Goal: Book appointment/travel/reservation

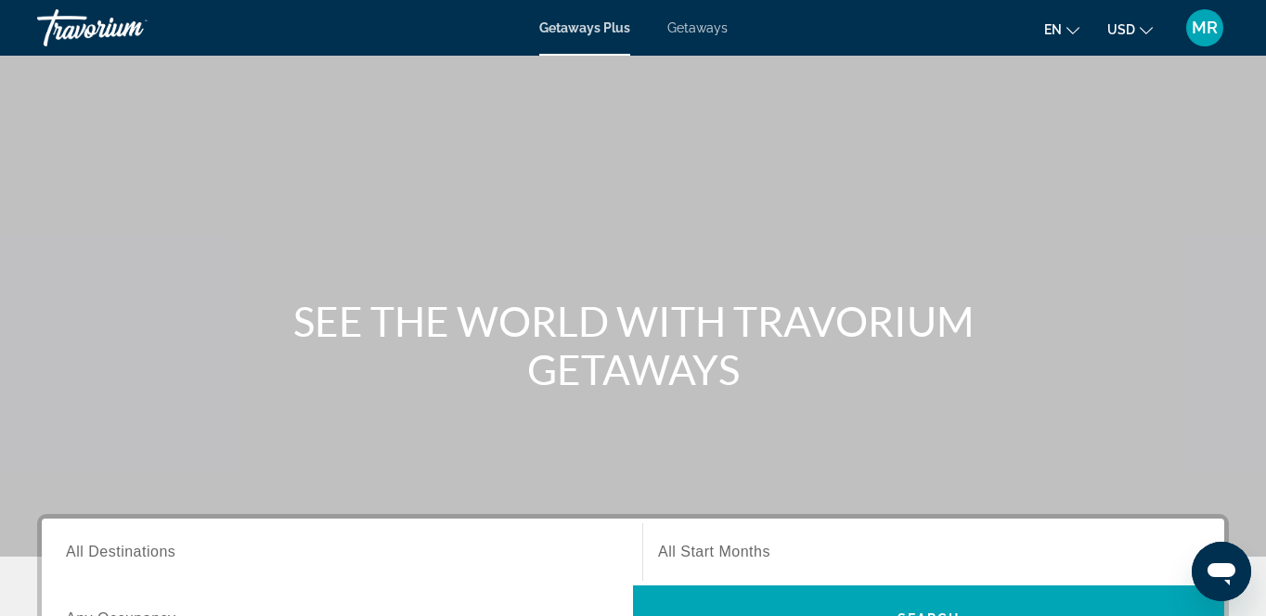
click at [125, 550] on span "All Destinations" at bounding box center [121, 552] width 110 height 16
click at [125, 550] on input "Destination All Destinations" at bounding box center [342, 553] width 552 height 22
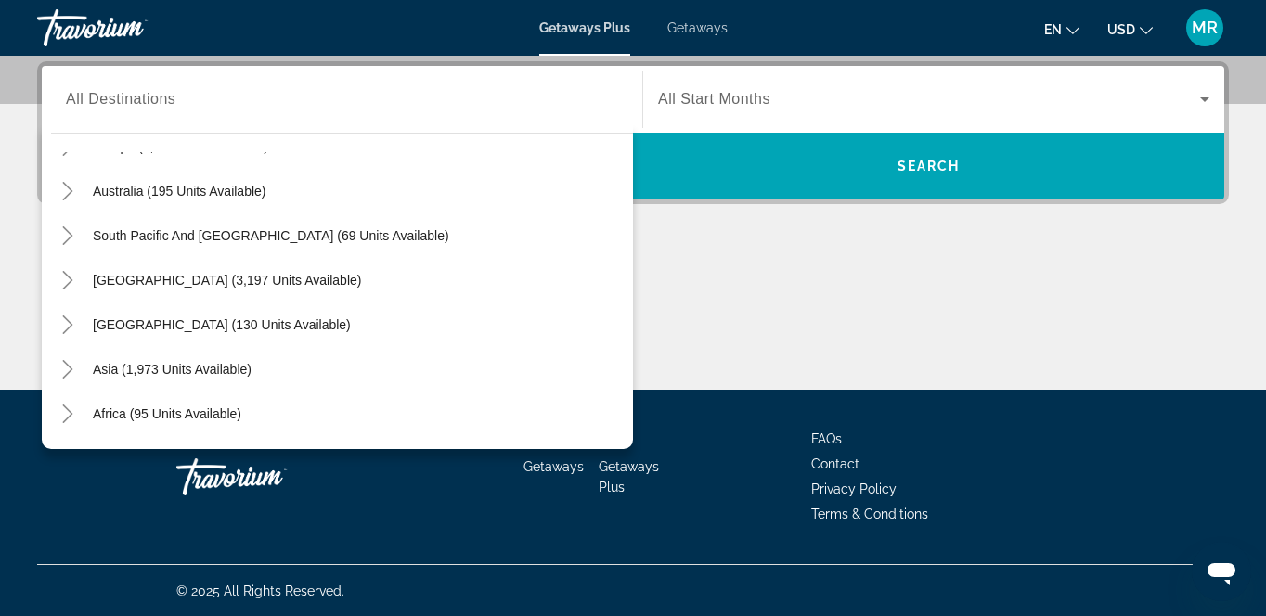
scroll to position [272, 0]
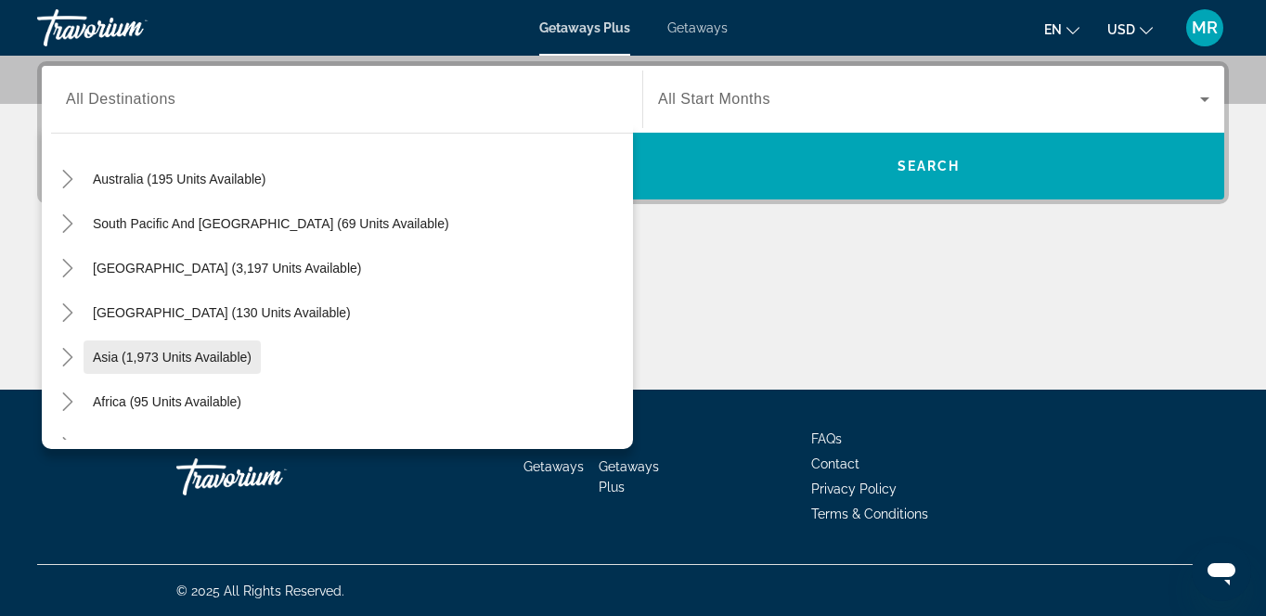
click at [224, 356] on span "Asia (1,973 units available)" at bounding box center [172, 357] width 159 height 15
type input "**********"
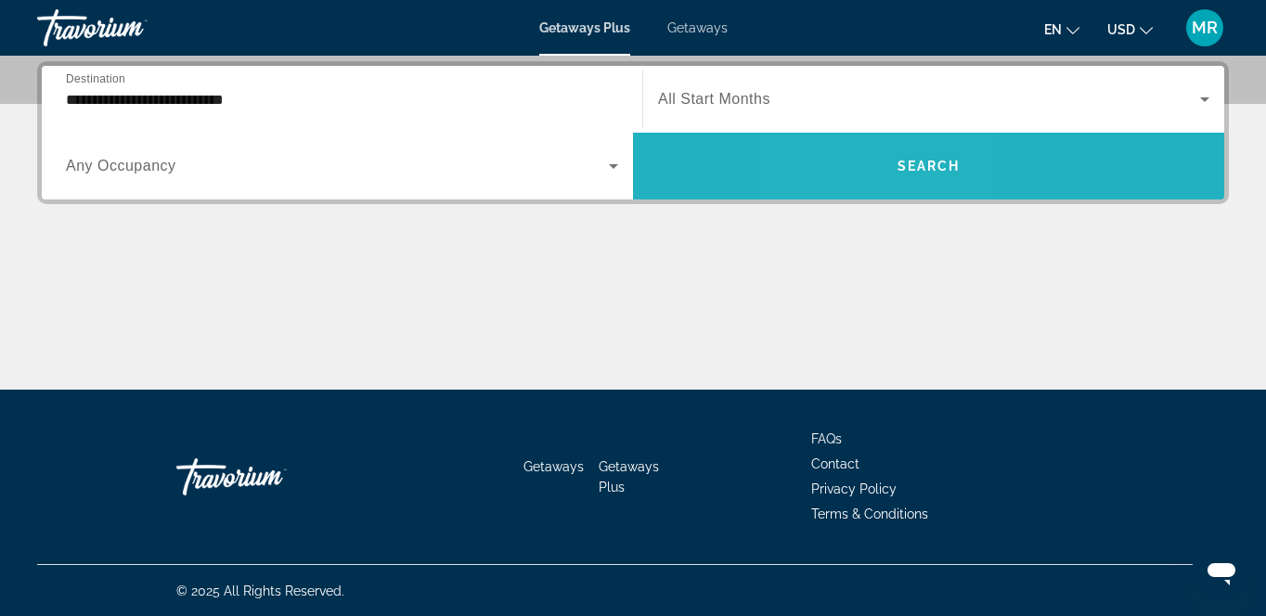
click at [875, 152] on span "Search widget" at bounding box center [928, 166] width 591 height 45
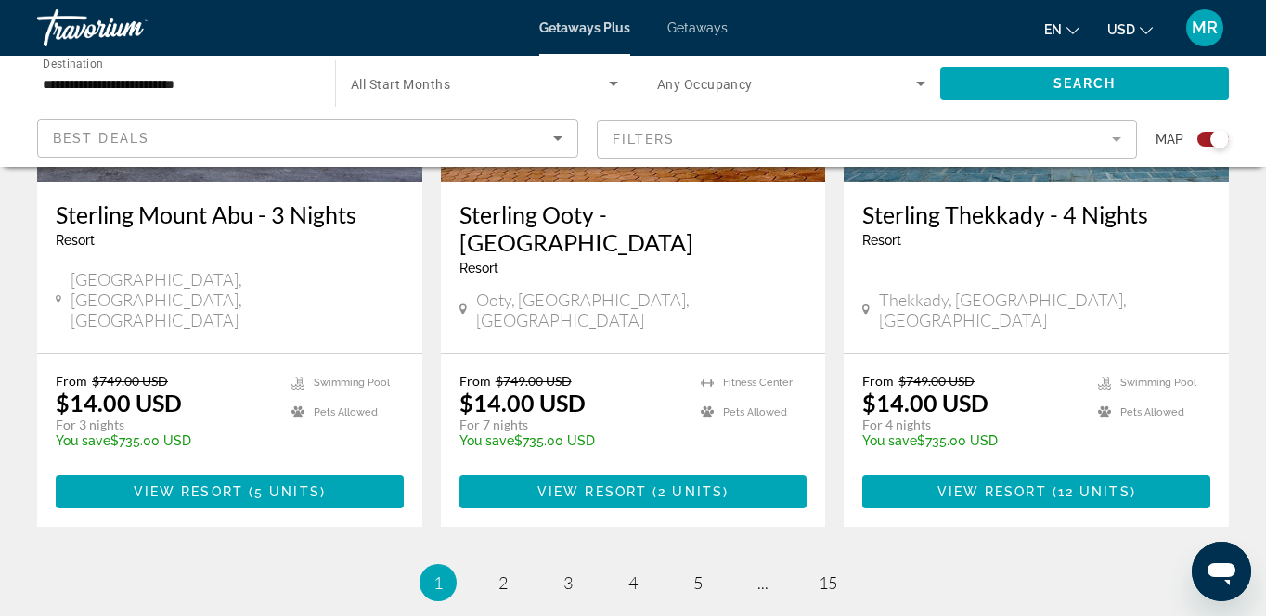
scroll to position [3072, 0]
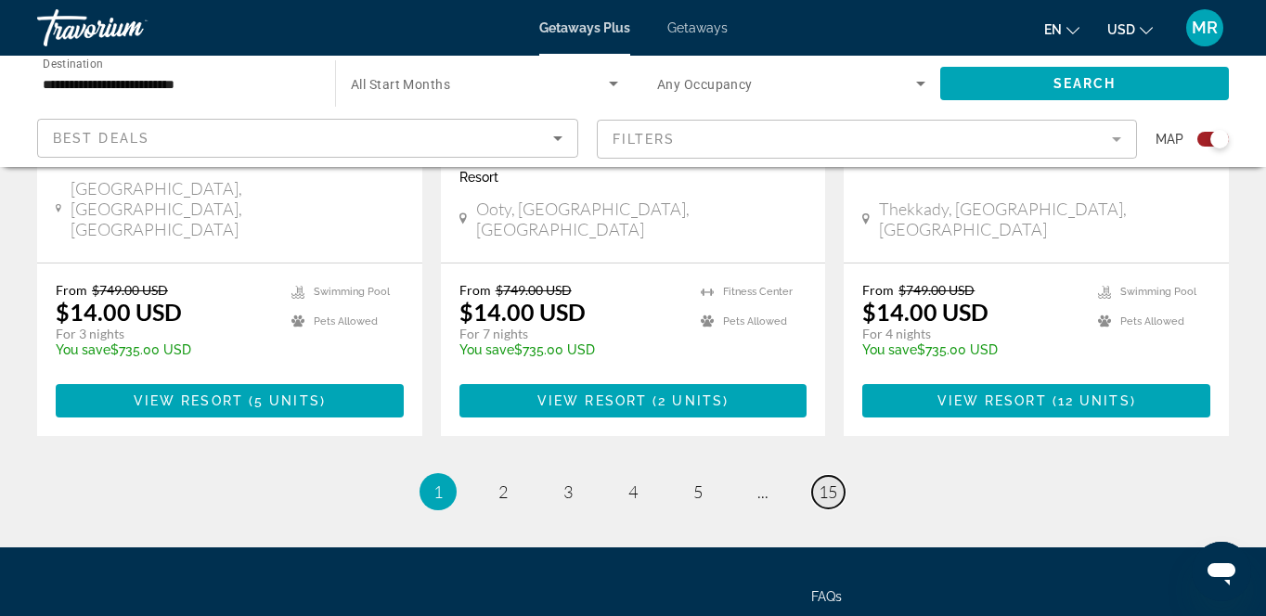
click at [831, 482] on span "15" at bounding box center [828, 492] width 19 height 20
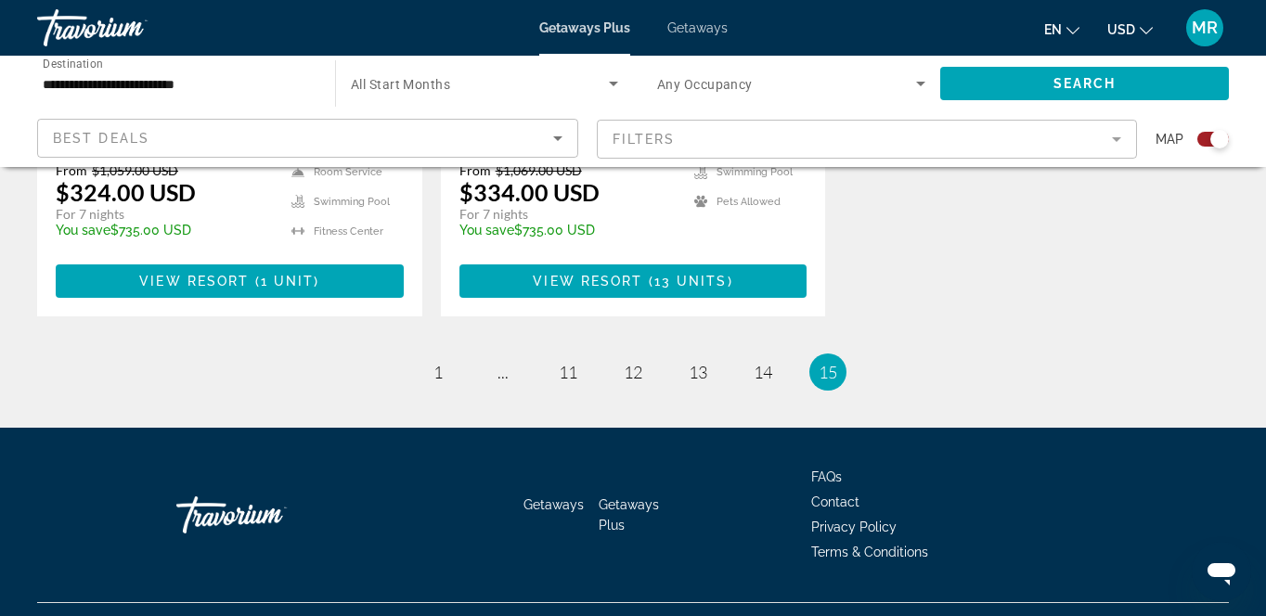
scroll to position [1123, 0]
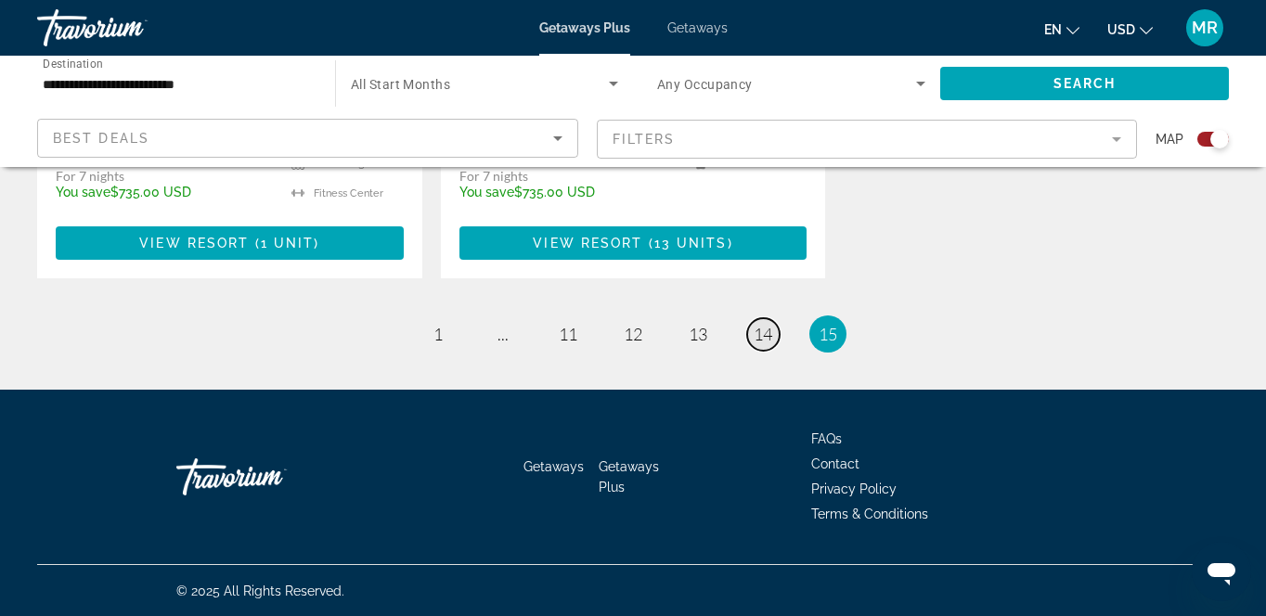
click at [760, 337] on span "14" at bounding box center [763, 334] width 19 height 20
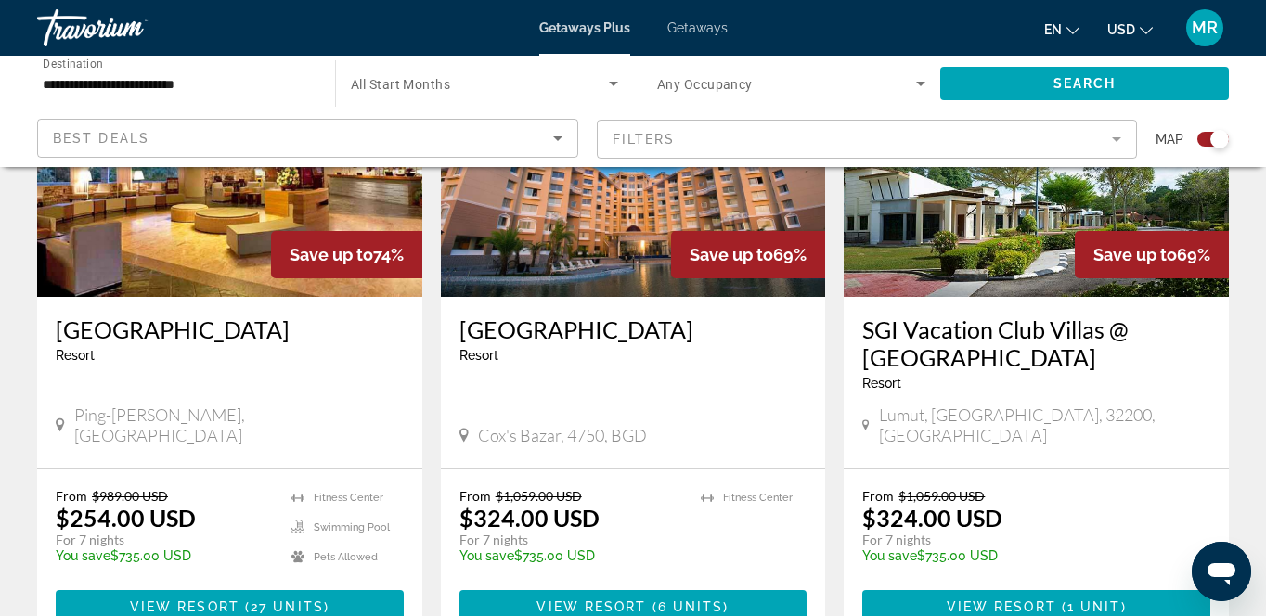
scroll to position [2980, 0]
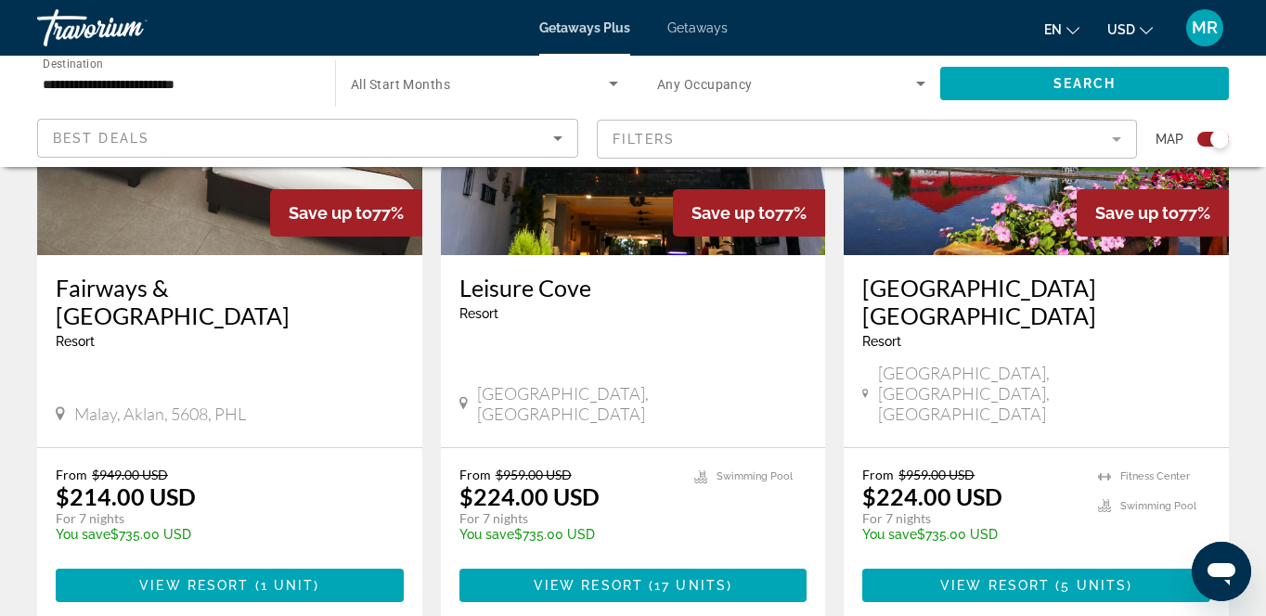
scroll to position [2993, 0]
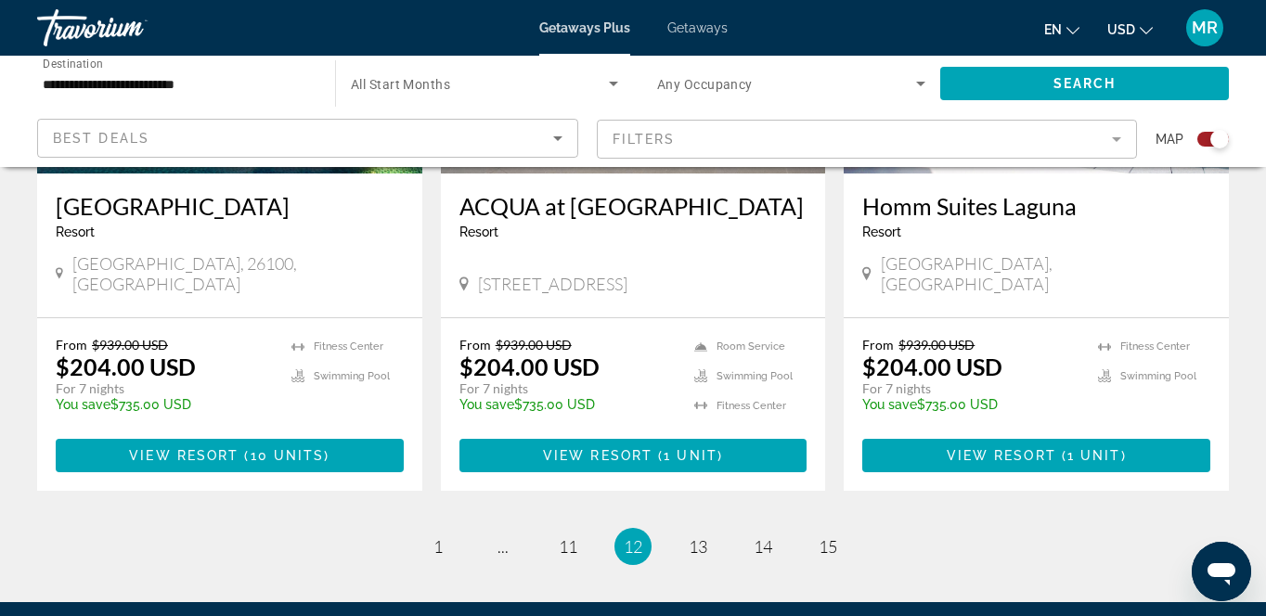
scroll to position [3018, 0]
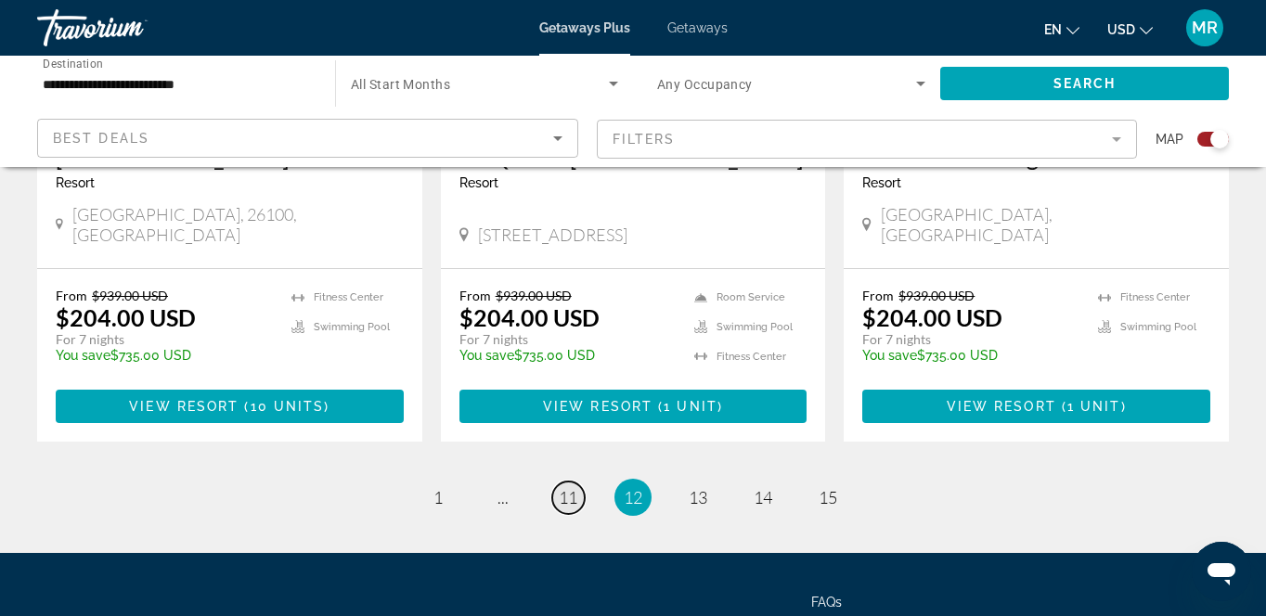
click at [569, 487] on span "11" at bounding box center [568, 497] width 19 height 20
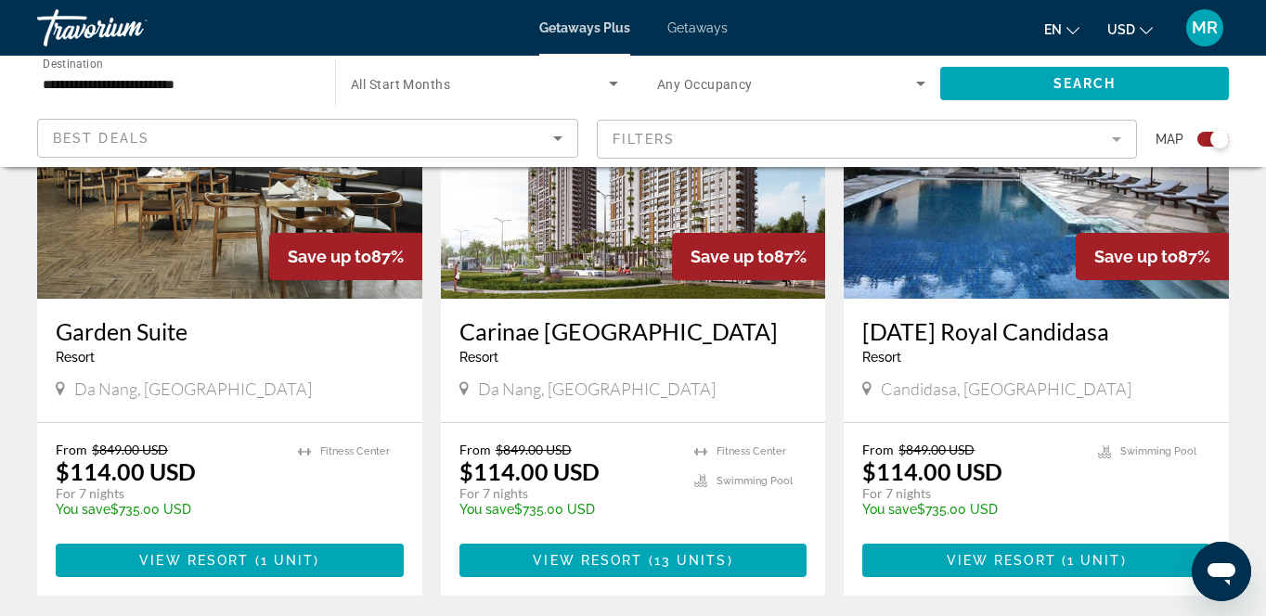
scroll to position [2894, 0]
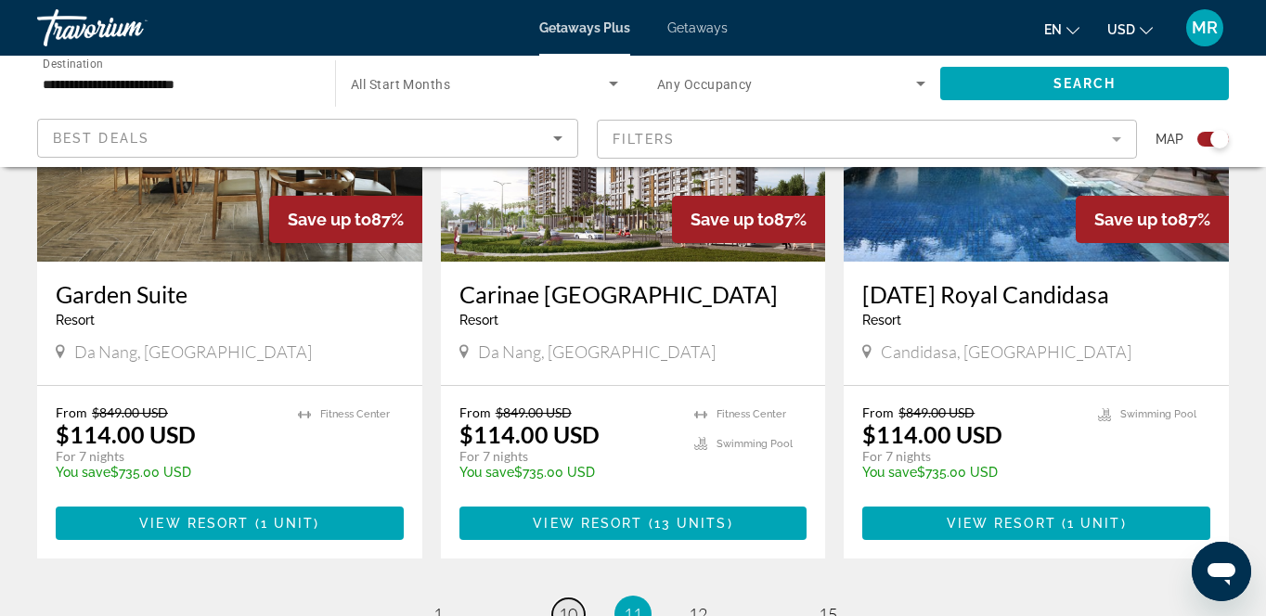
click at [574, 604] on span "10" at bounding box center [568, 614] width 19 height 20
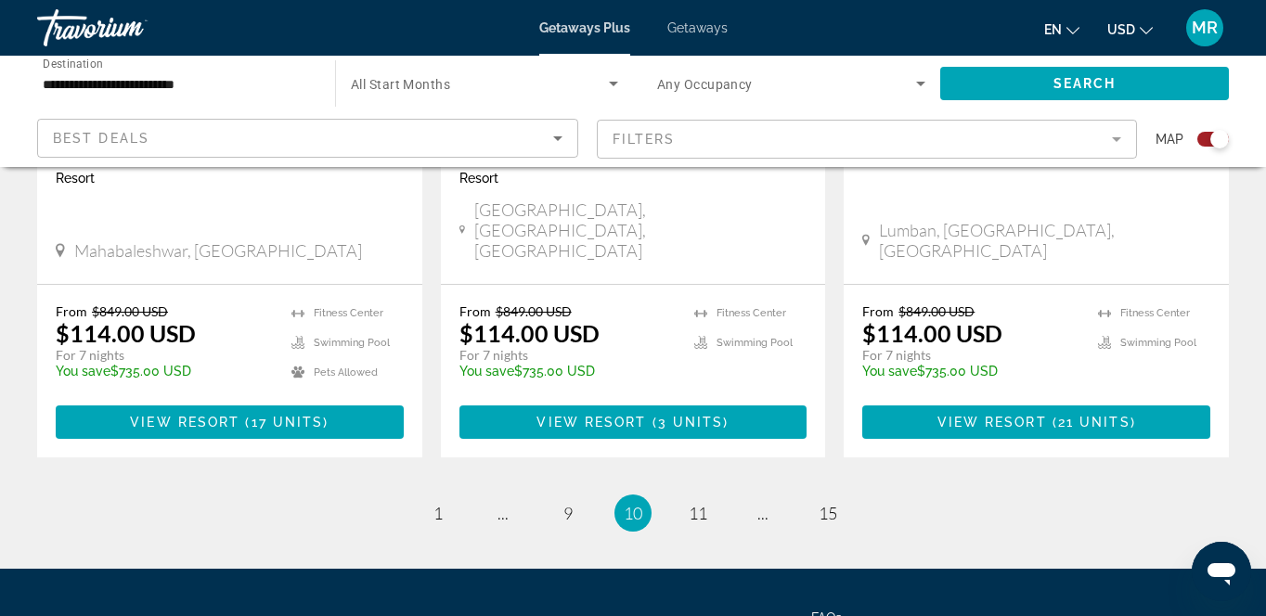
scroll to position [3100, 0]
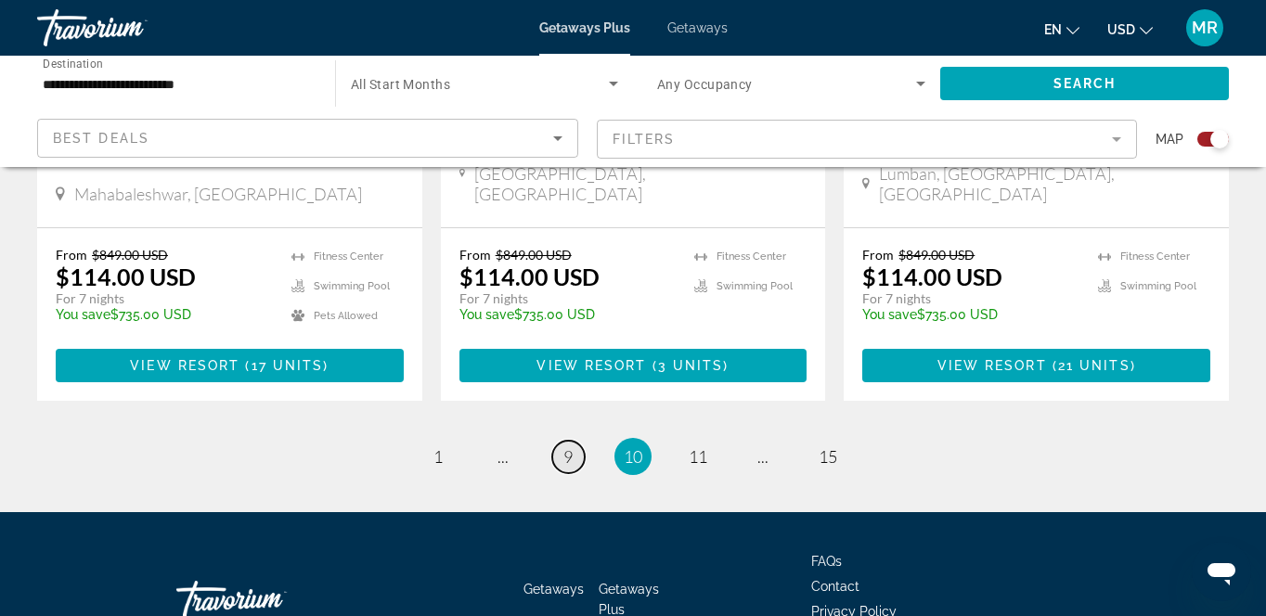
click at [563, 446] on span "9" at bounding box center [567, 456] width 9 height 20
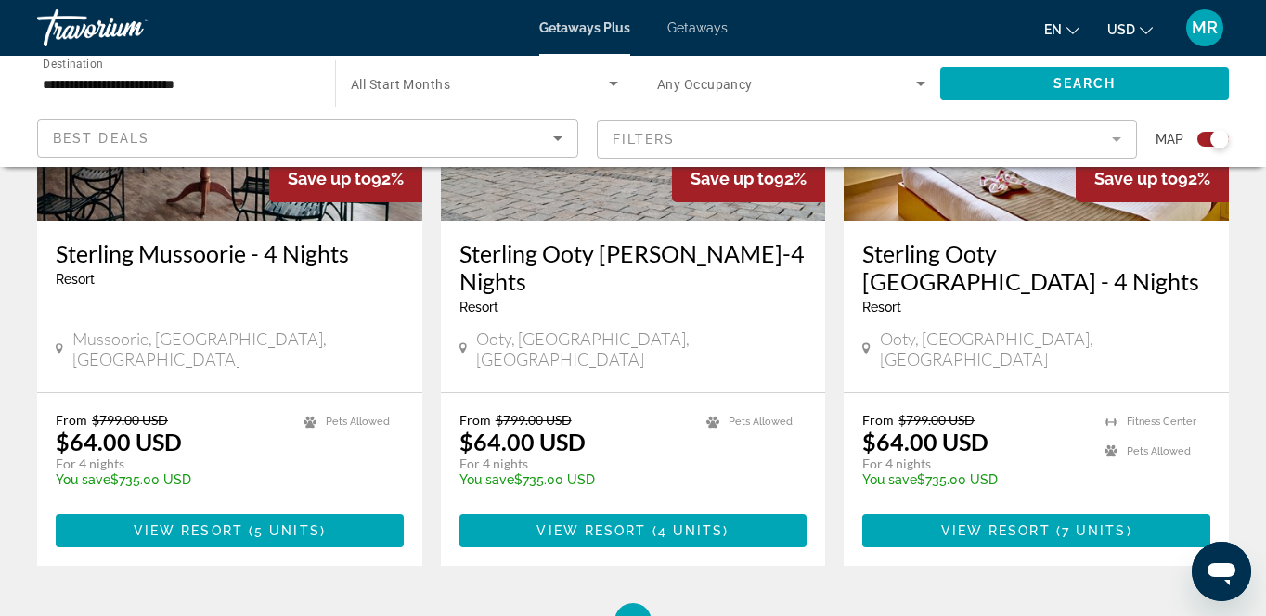
scroll to position [2932, 0]
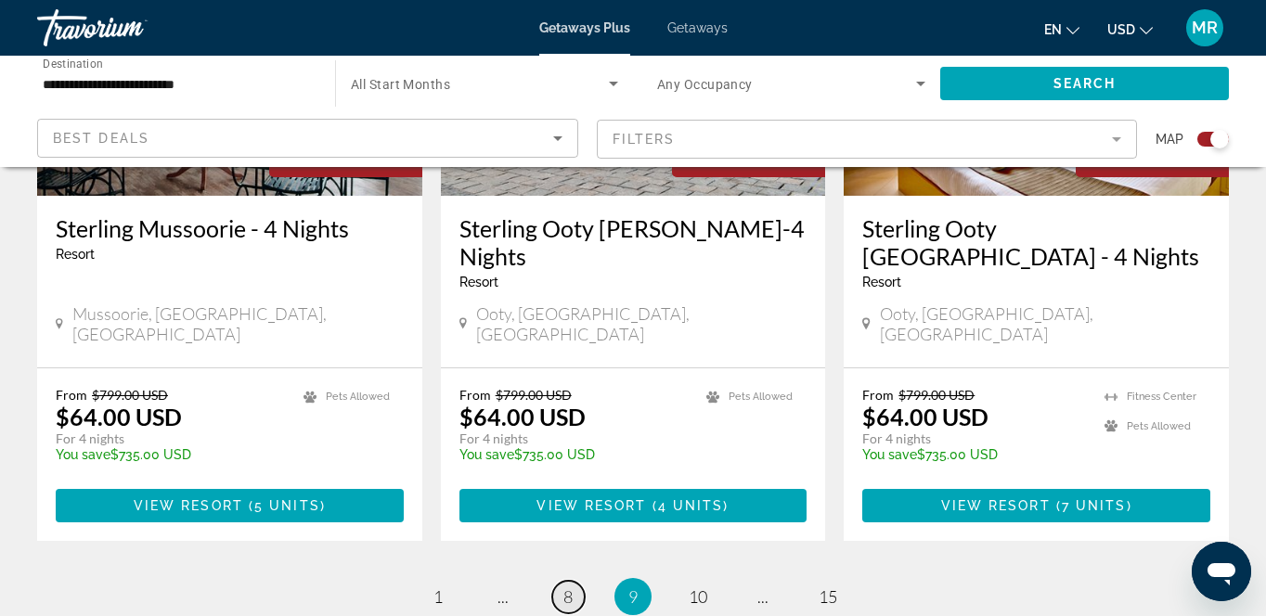
click at [564, 587] on span "8" at bounding box center [567, 597] width 9 height 20
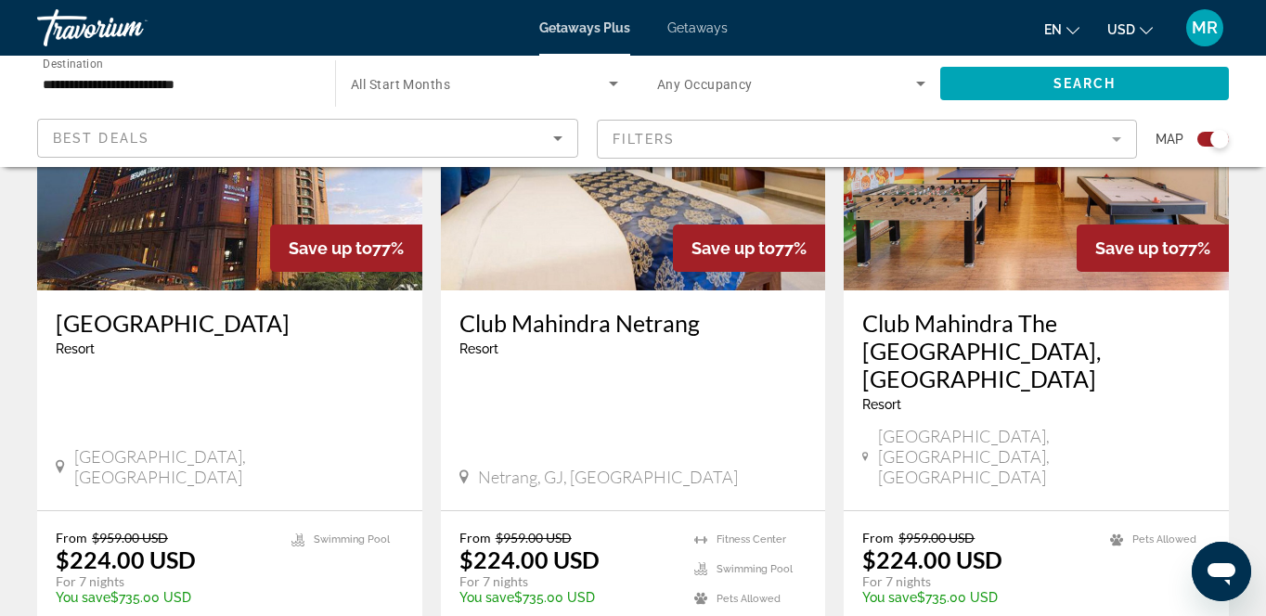
scroll to position [3006, 0]
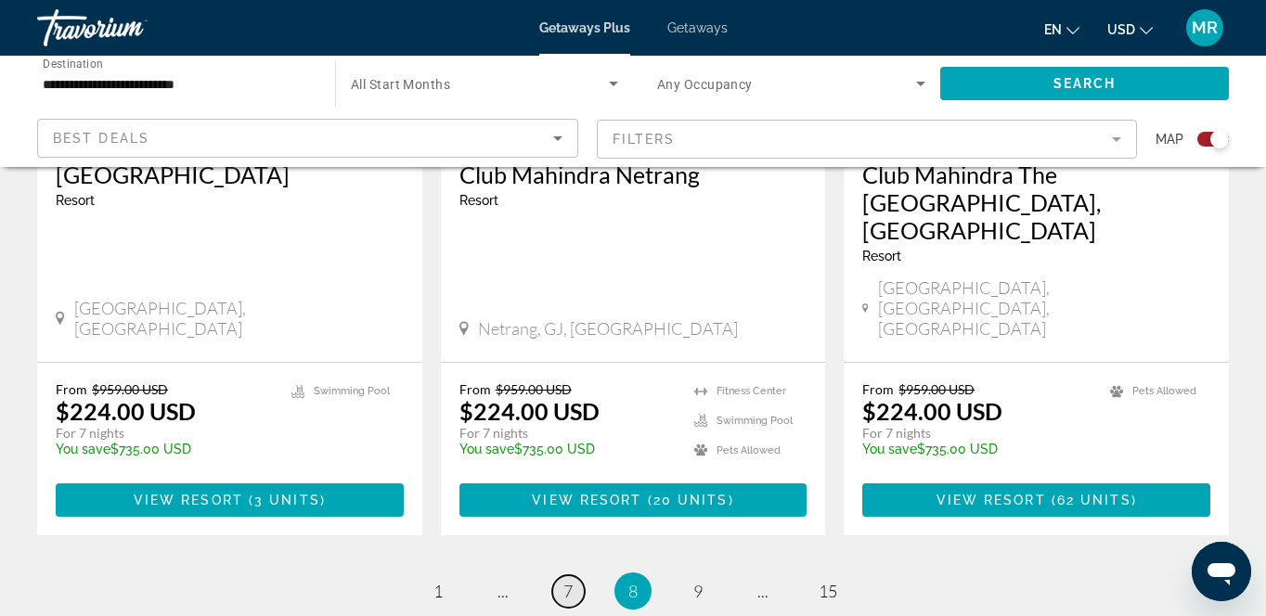
click at [558, 575] on link "page 7" at bounding box center [568, 591] width 32 height 32
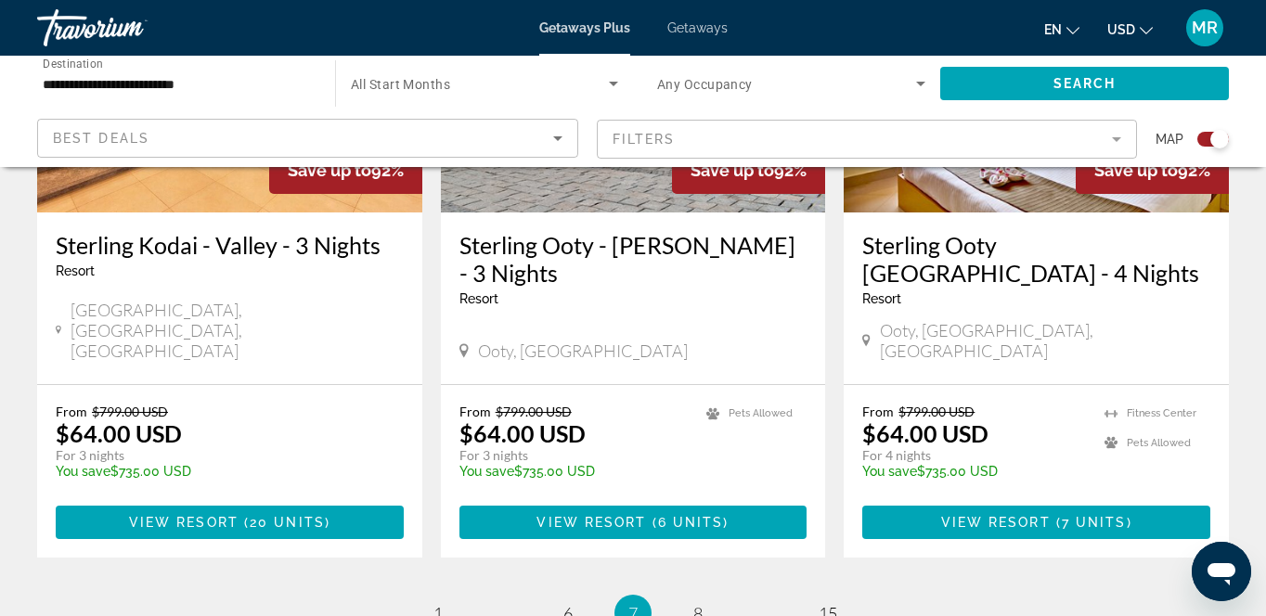
scroll to position [2955, 0]
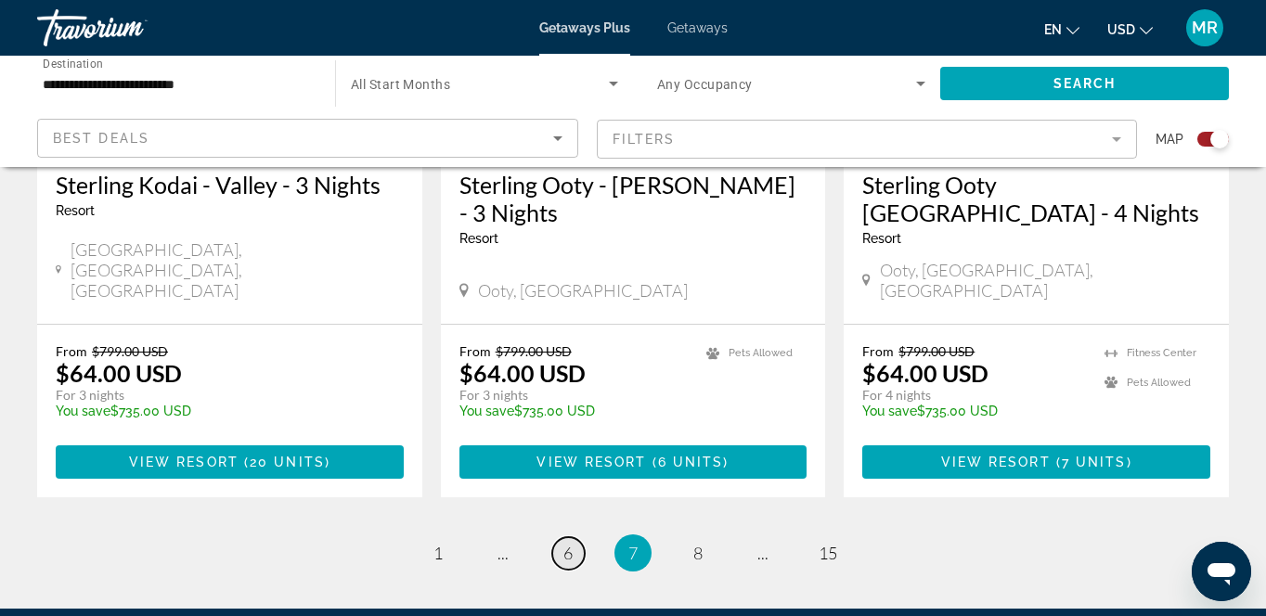
click at [565, 543] on span "6" at bounding box center [567, 553] width 9 height 20
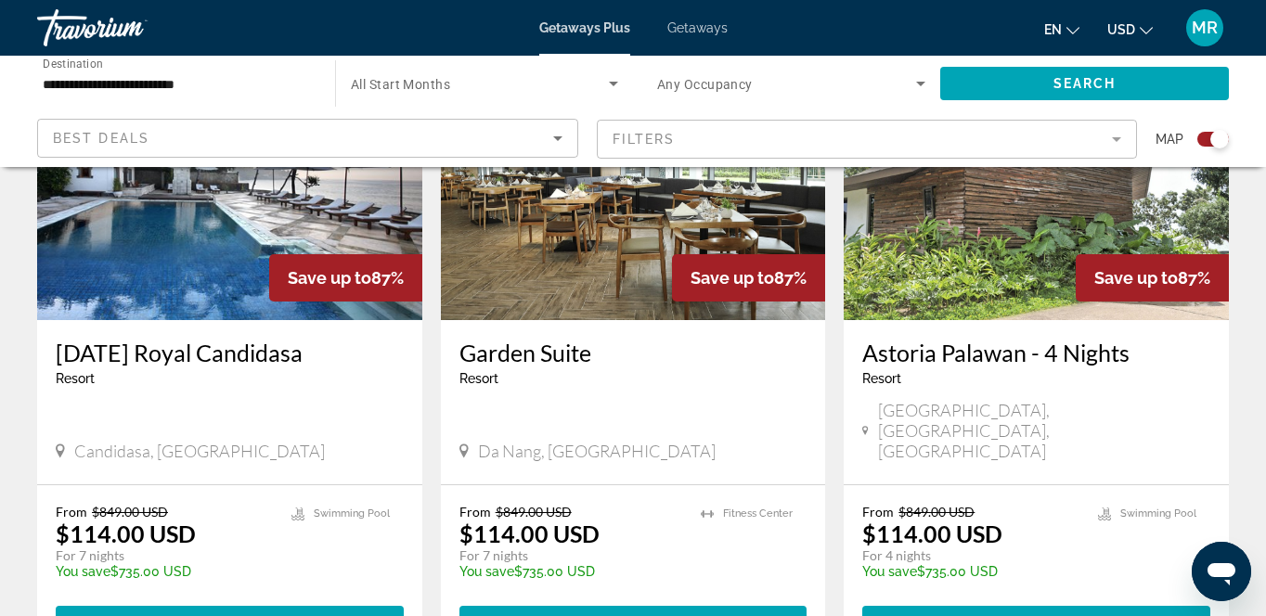
scroll to position [2920, 0]
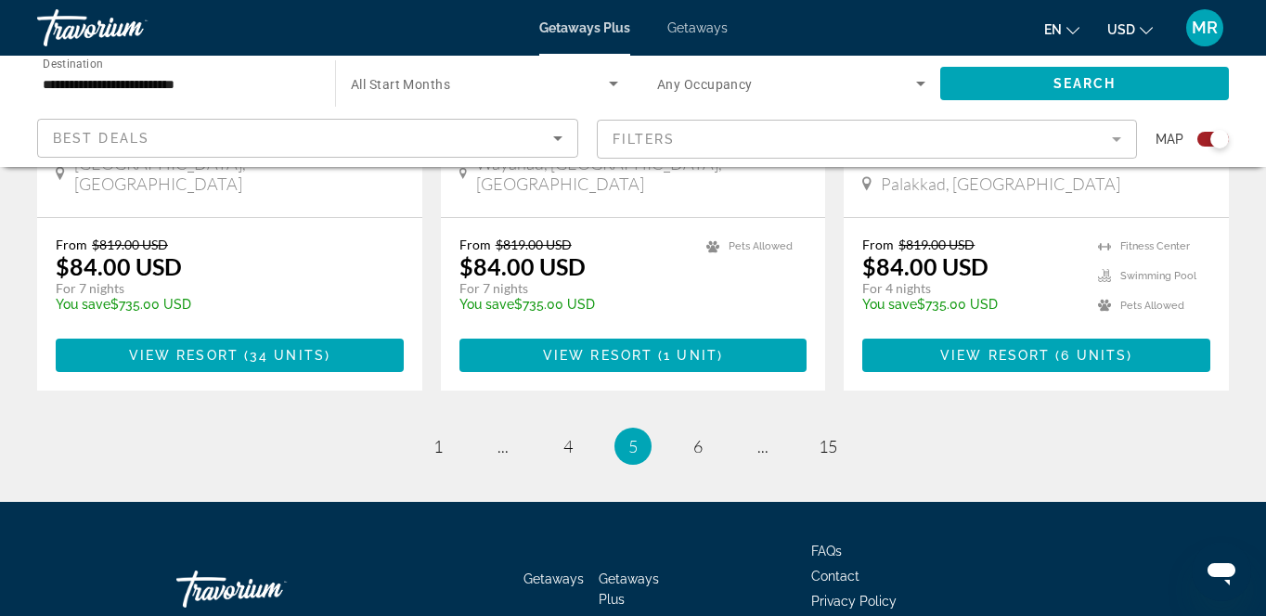
scroll to position [3100, 0]
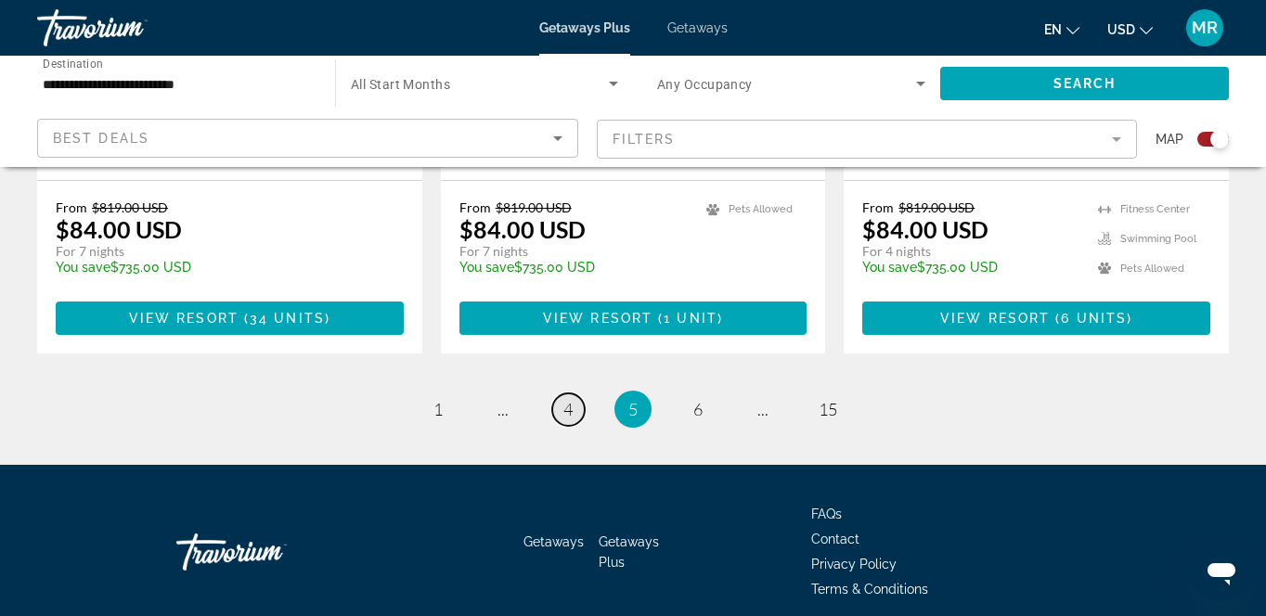
click at [567, 399] on span "4" at bounding box center [567, 409] width 9 height 20
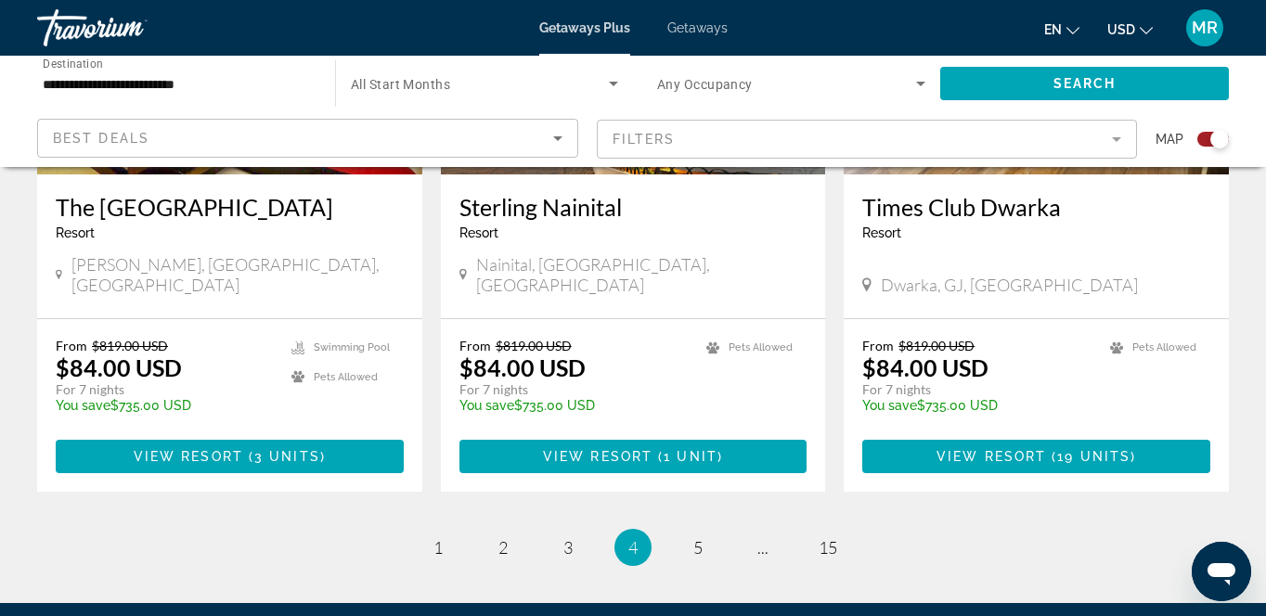
scroll to position [3017, 0]
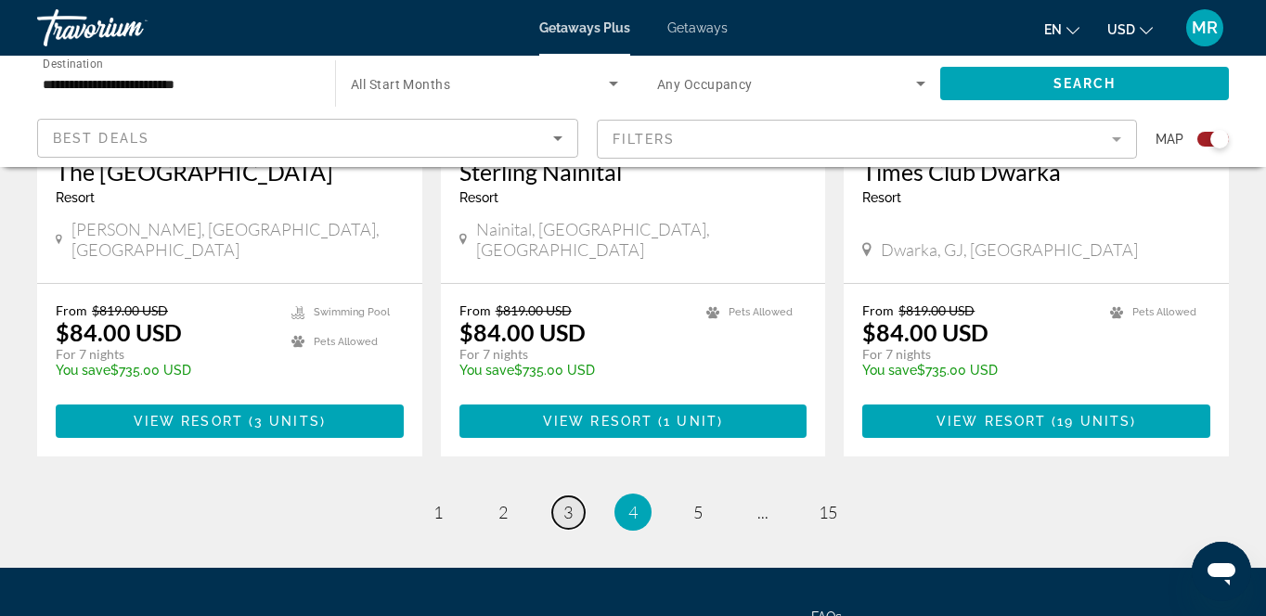
click at [572, 502] on span "3" at bounding box center [567, 512] width 9 height 20
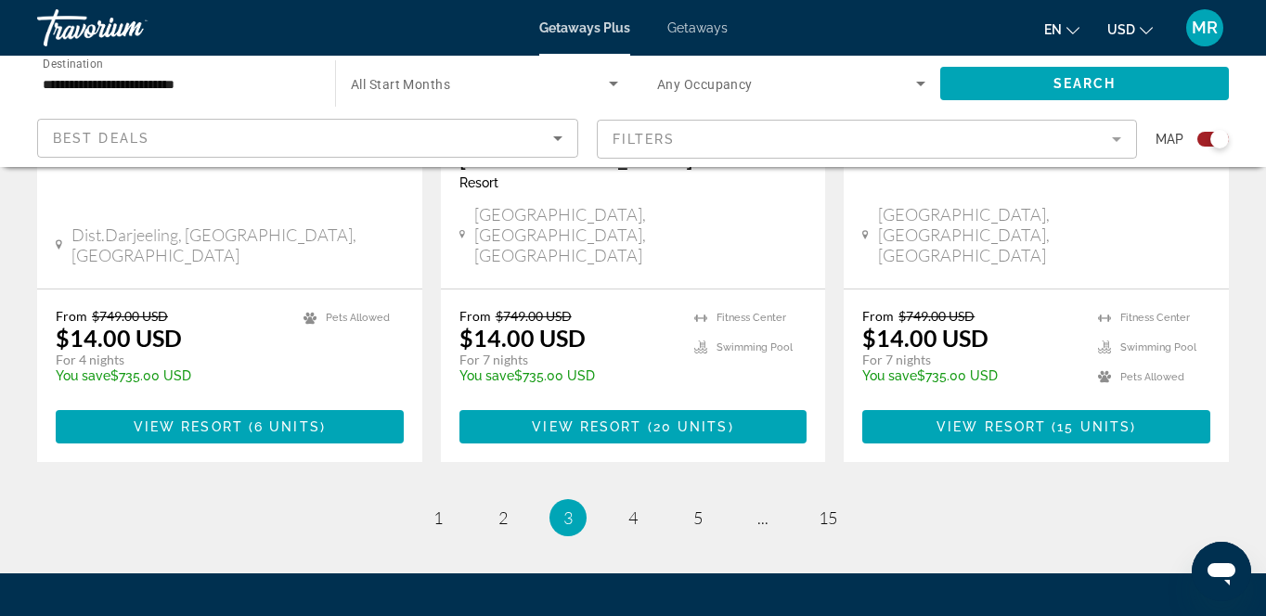
scroll to position [3044, 0]
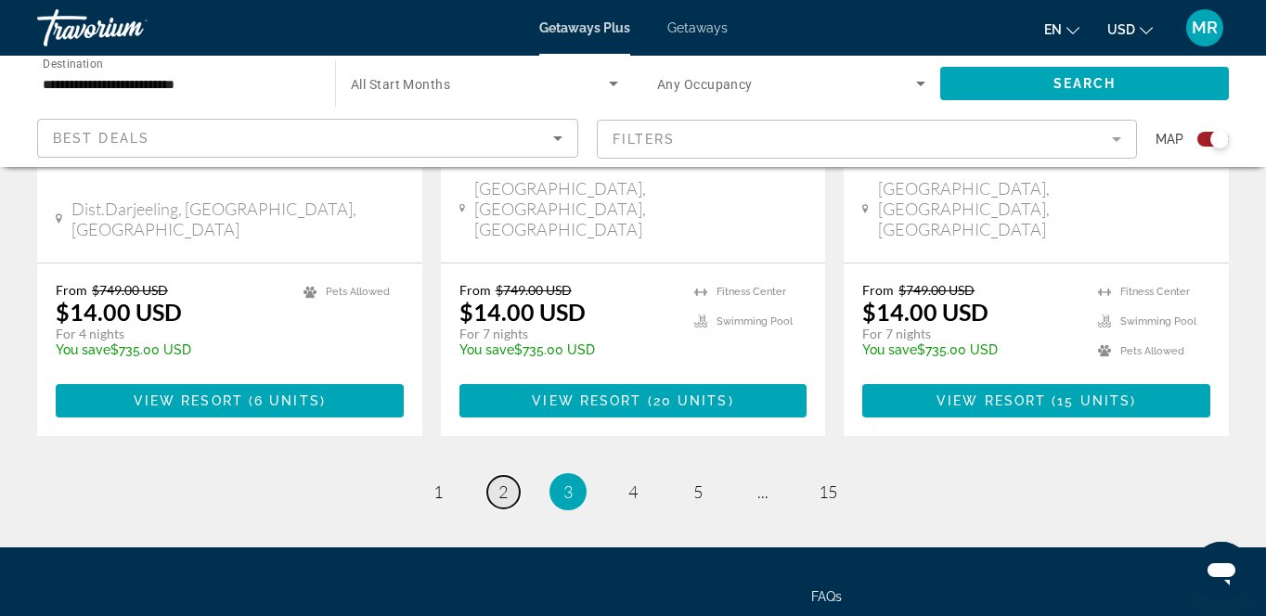
click at [503, 482] on span "2" at bounding box center [502, 492] width 9 height 20
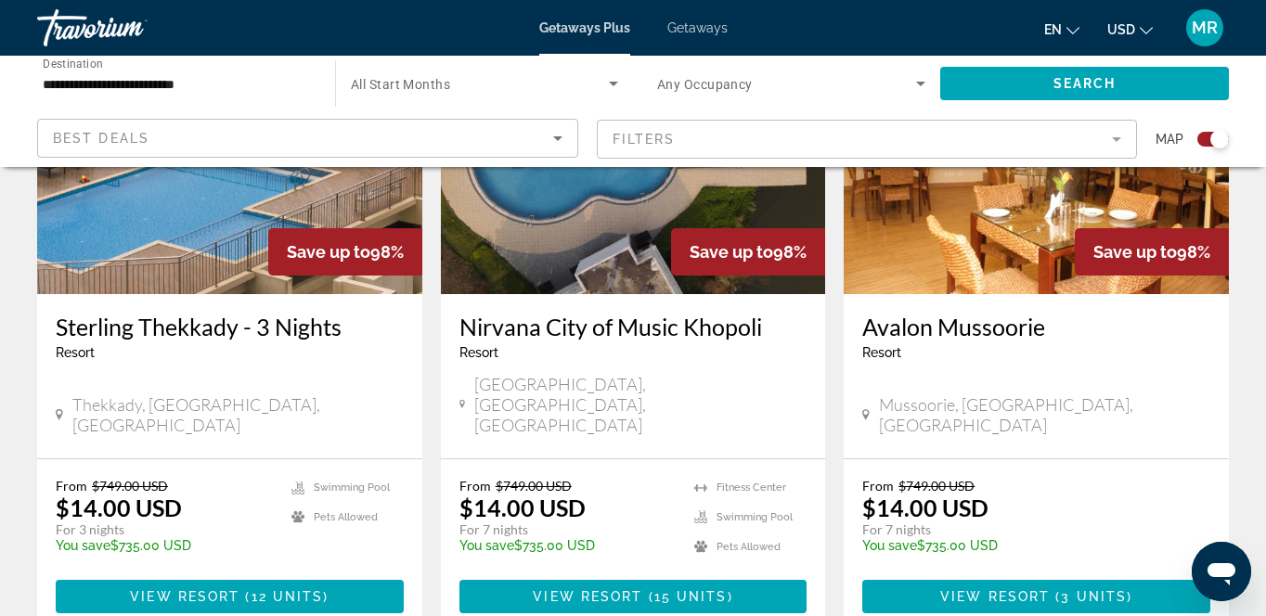
scroll to position [2870, 0]
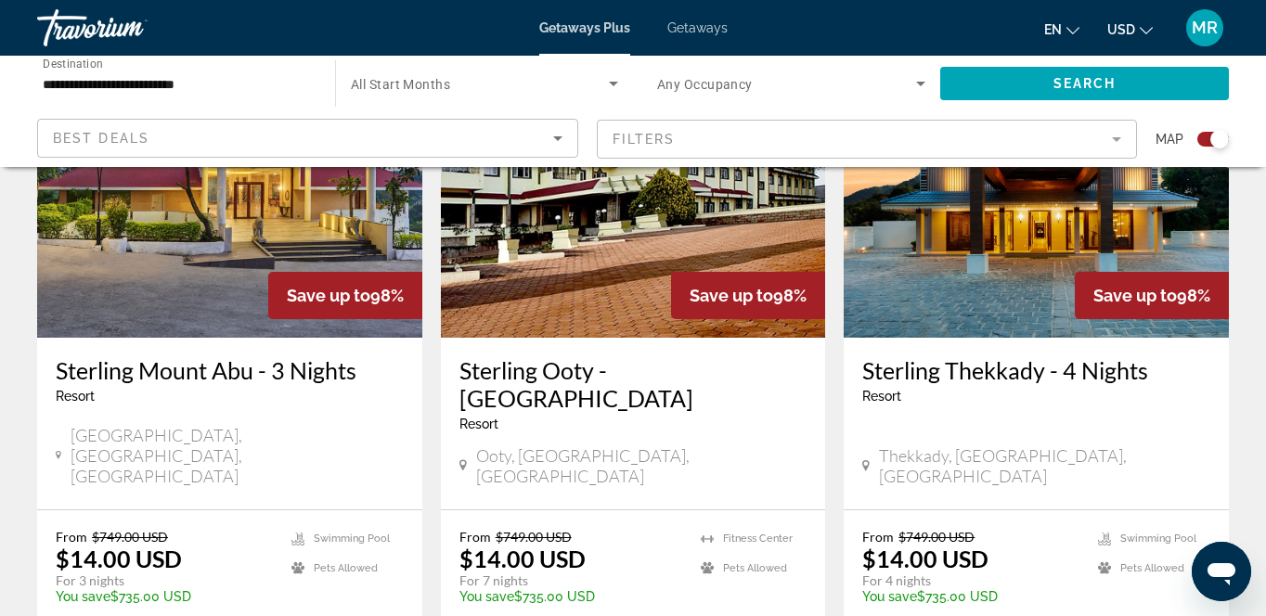
scroll to position [2833, 0]
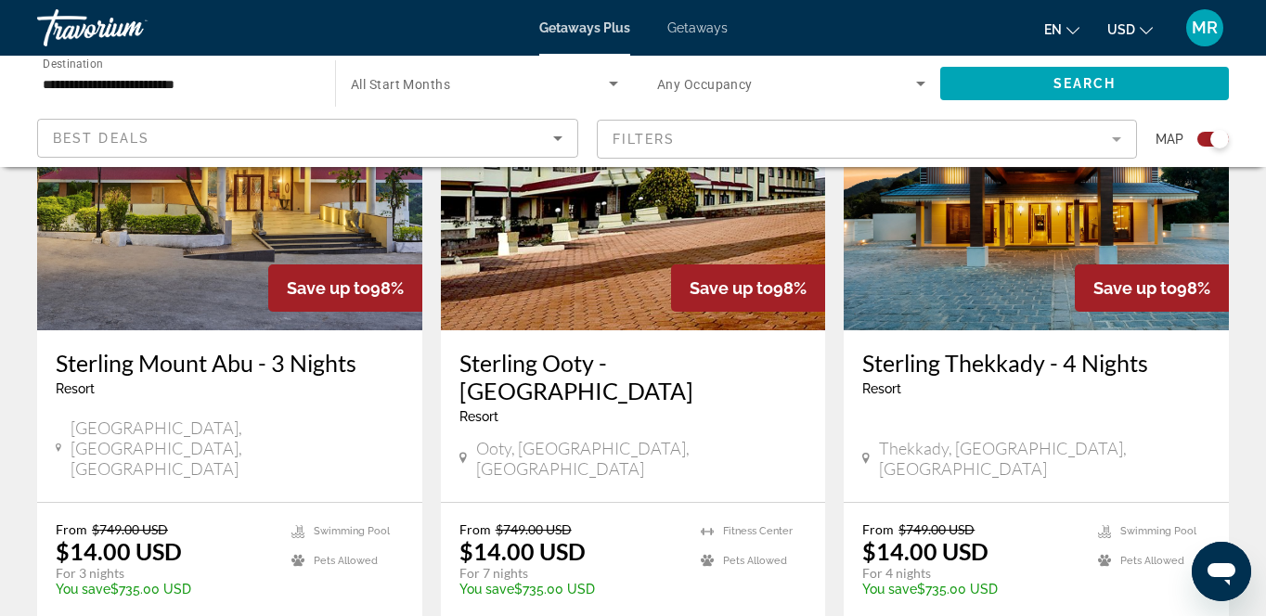
click at [608, 24] on span "Getaways Plus" at bounding box center [584, 27] width 91 height 15
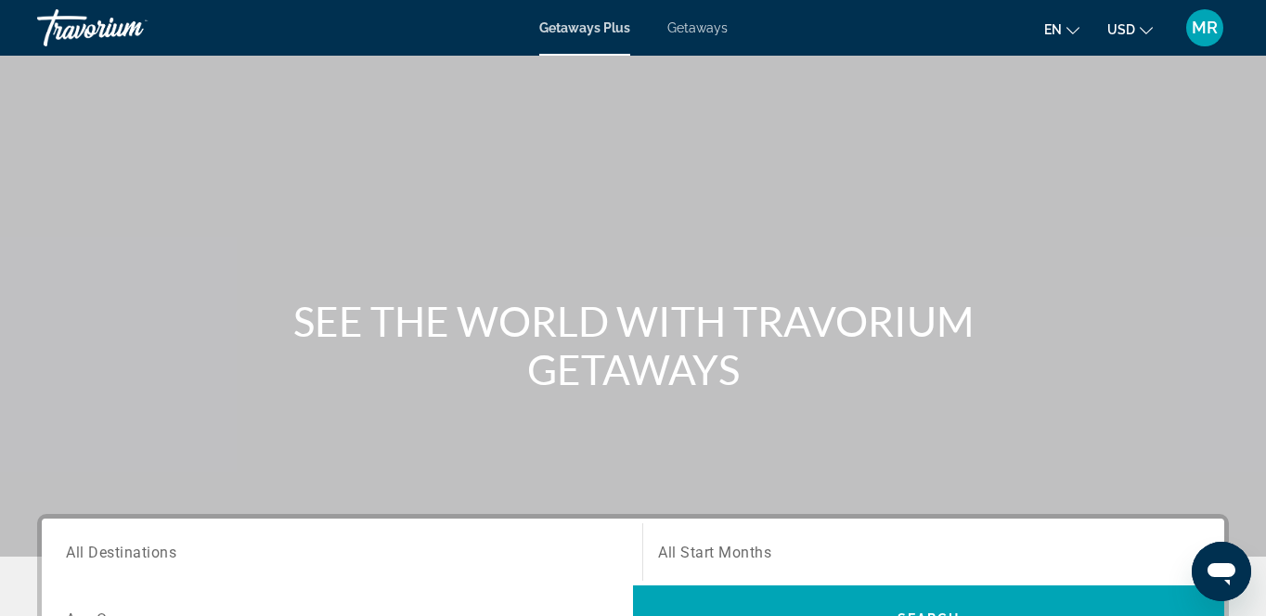
click at [706, 27] on span "Getaways" at bounding box center [697, 27] width 60 height 15
click at [123, 563] on div "Search widget" at bounding box center [342, 552] width 552 height 53
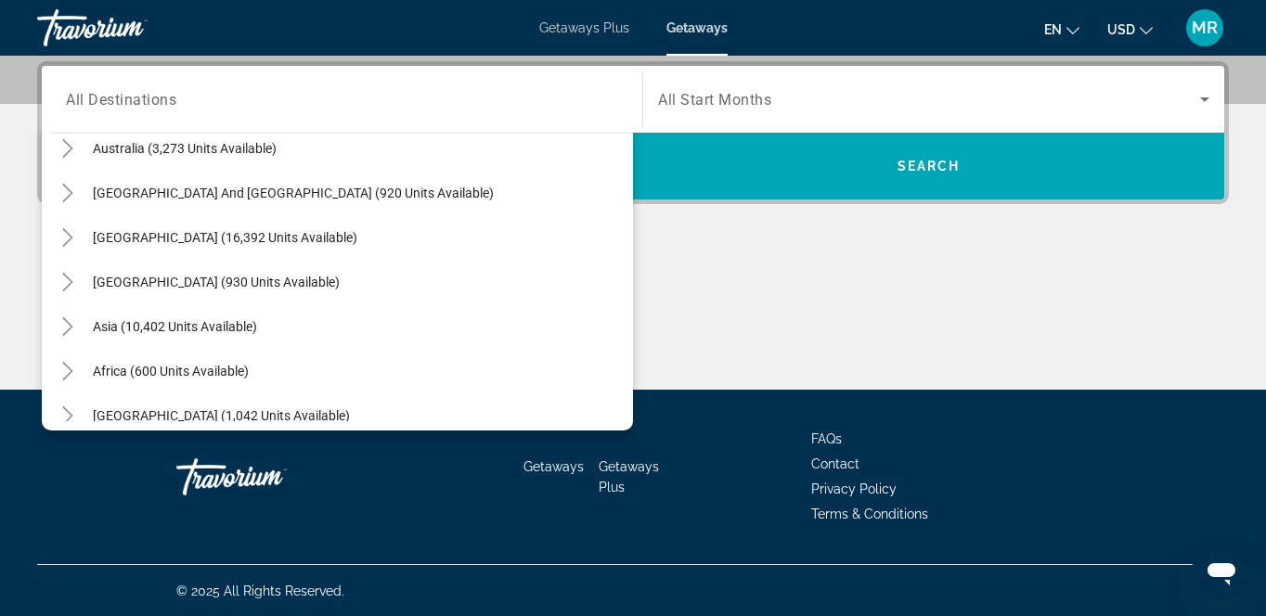
scroll to position [301, 0]
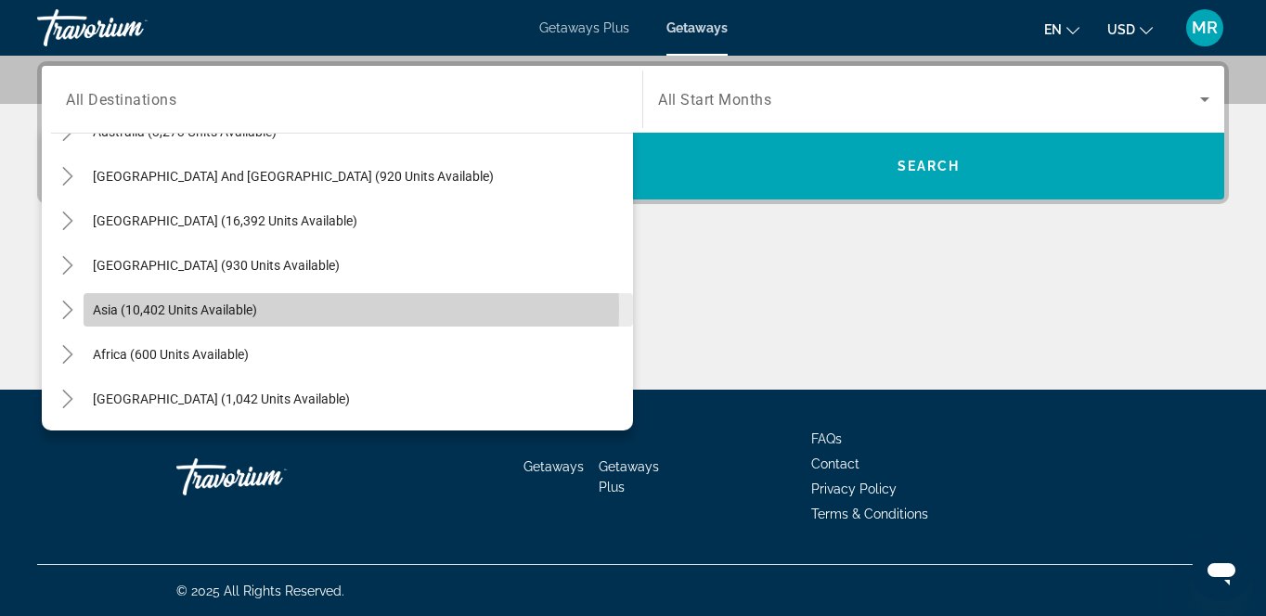
click at [178, 308] on span "Asia (10,402 units available)" at bounding box center [175, 310] width 164 height 15
type input "**********"
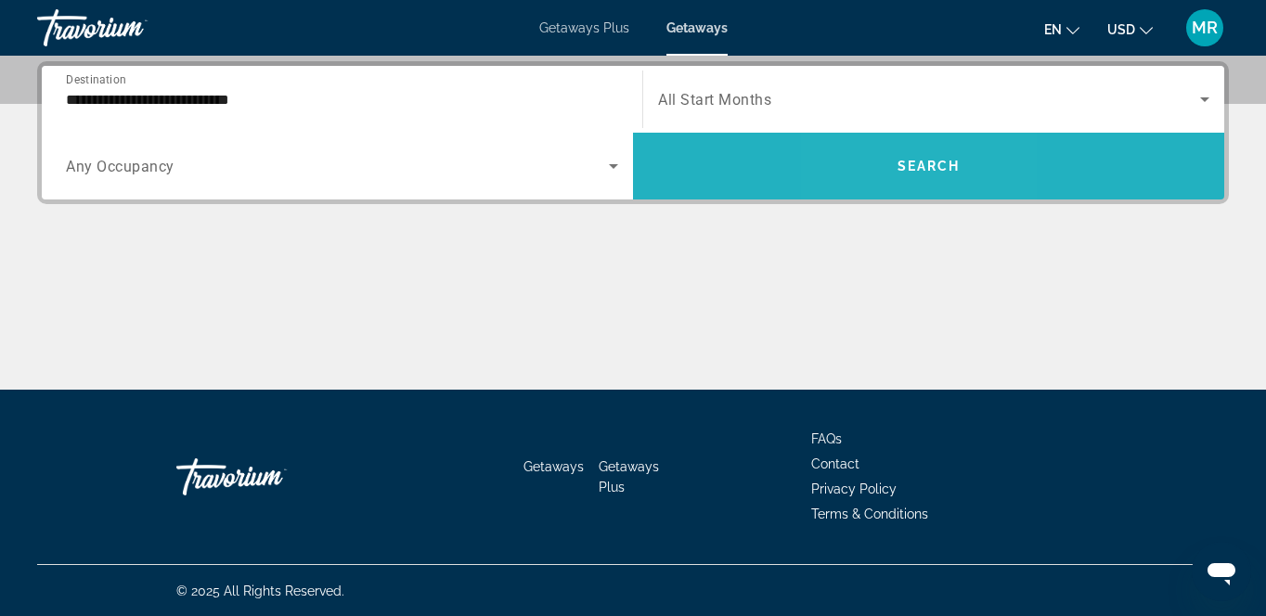
click at [896, 170] on span "Search widget" at bounding box center [928, 166] width 591 height 45
